Goal: Information Seeking & Learning: Learn about a topic

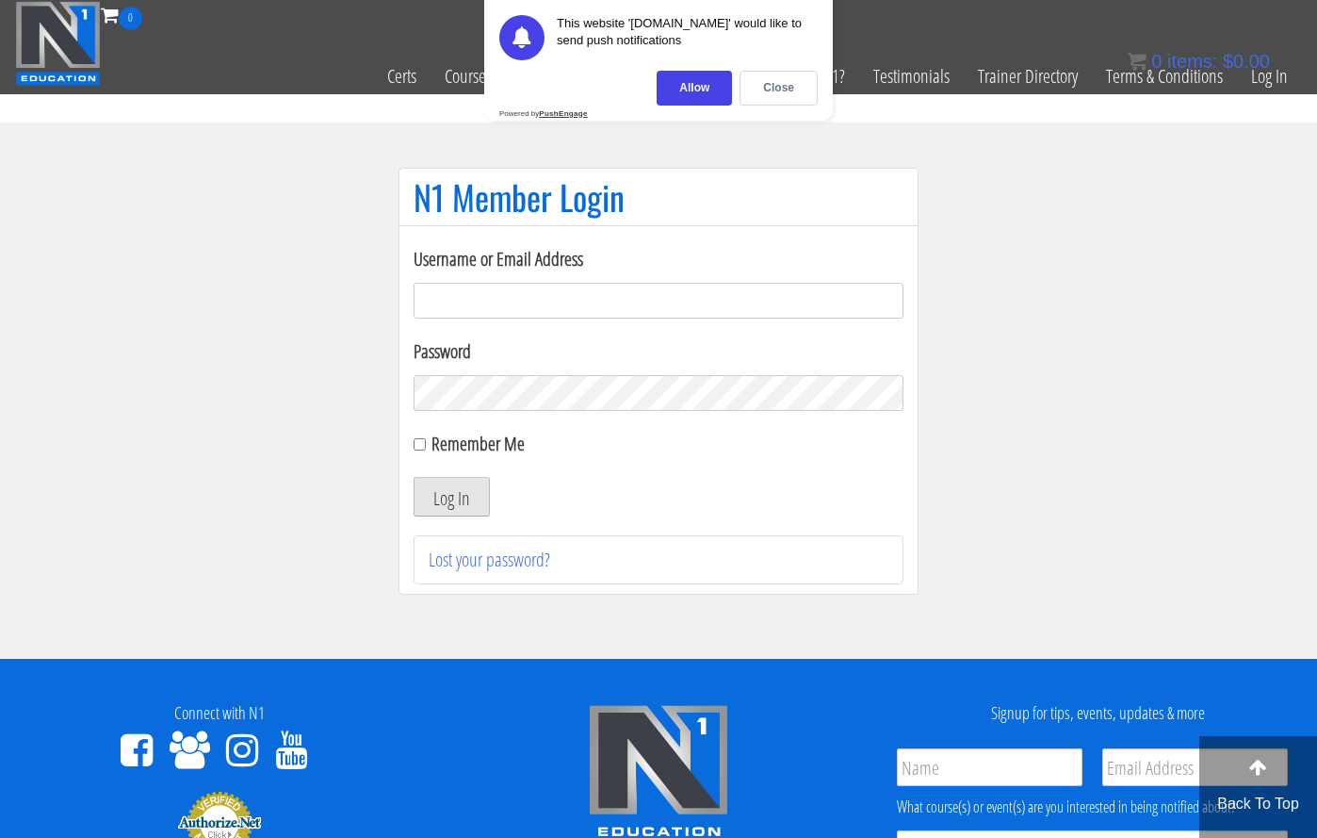
type input "mjroncarati@gmail.com"
click at [474, 496] on button "Log In" at bounding box center [452, 497] width 76 height 40
click at [448, 82] on link "Course List" at bounding box center [477, 76] width 93 height 92
click at [803, 89] on div "Close" at bounding box center [779, 88] width 78 height 35
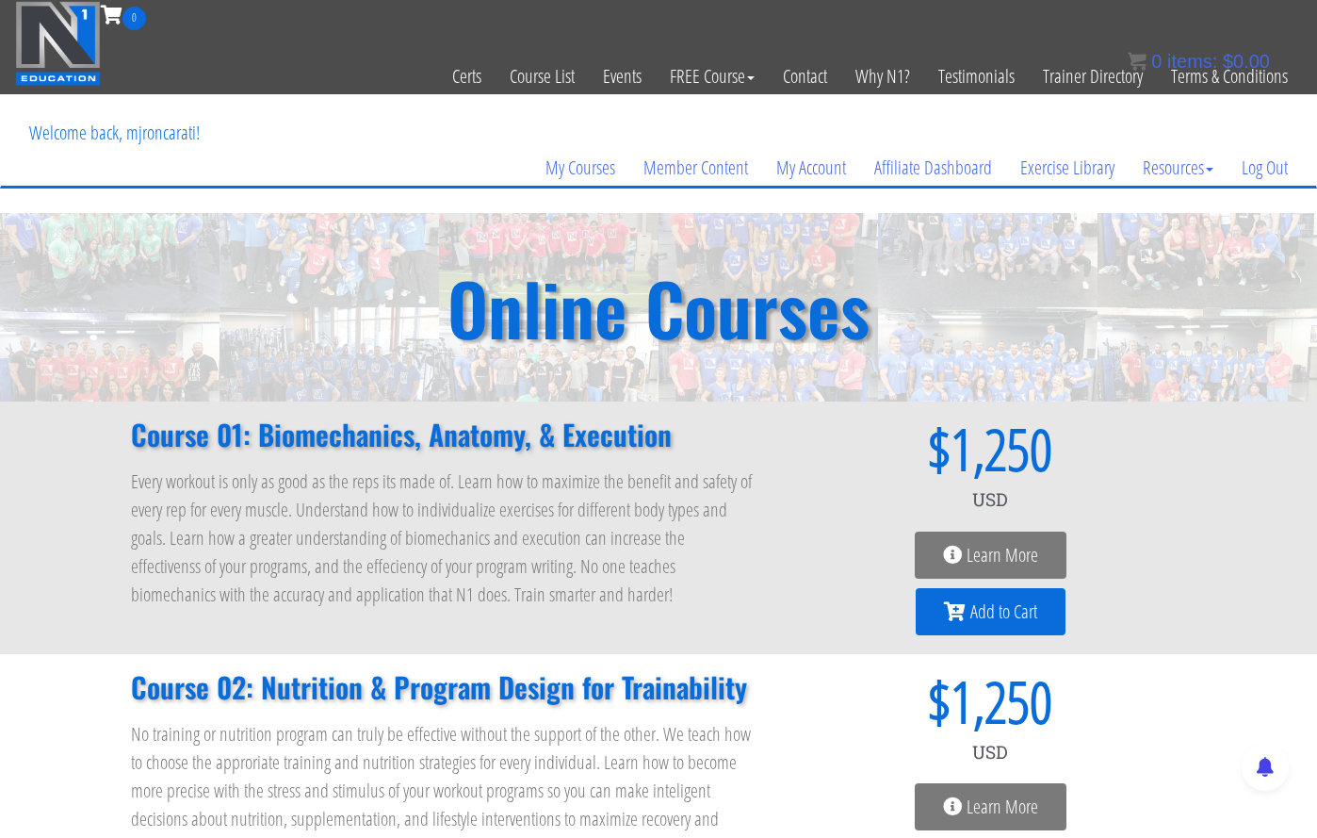
click at [547, 436] on h2 "Course 01: Biomechanics, Anatomy, & Execution" at bounding box center [444, 434] width 626 height 28
click at [535, 70] on link "Course List" at bounding box center [542, 76] width 93 height 92
